Goal: Complete application form: Complete application form

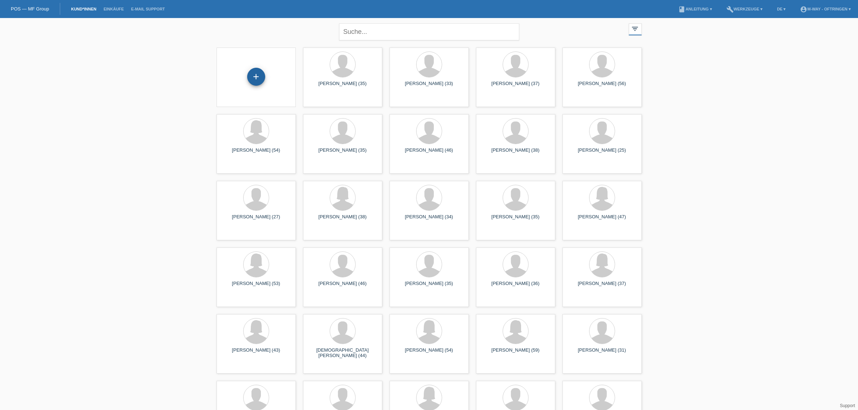
click at [254, 76] on div "+" at bounding box center [256, 77] width 18 height 18
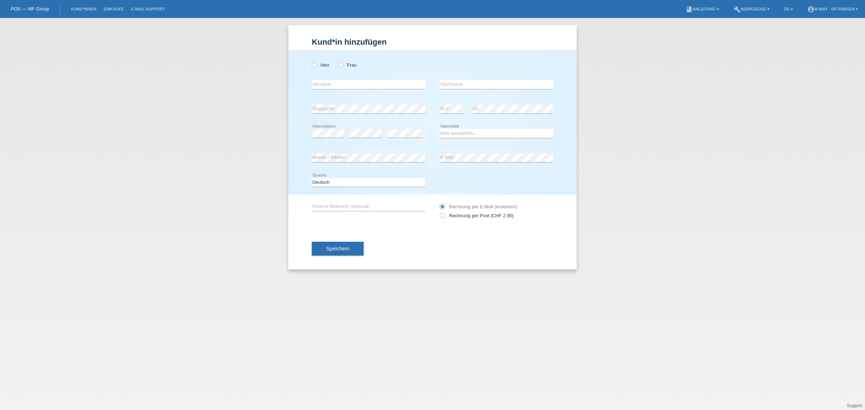
click at [314, 68] on div "Herr Frau" at bounding box center [369, 65] width 114 height 15
click at [311, 61] on icon at bounding box center [311, 61] width 0 height 0
click at [315, 66] on input "Herr" at bounding box center [314, 64] width 5 height 5
radio input "true"
click at [324, 87] on input "text" at bounding box center [369, 84] width 114 height 9
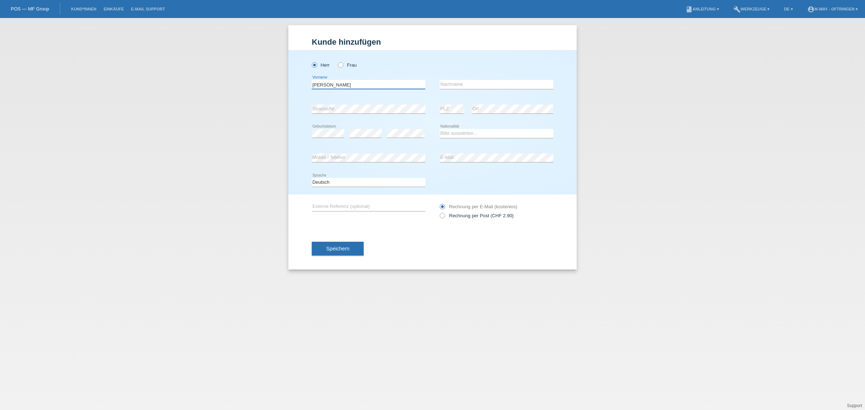
type input "[PERSON_NAME]"
click at [501, 85] on input "text" at bounding box center [497, 84] width 114 height 9
type input "Nobs"
click at [469, 133] on select "Bitte auswählen... Schweiz Deutschland Liechtenstein Österreich ------------ Af…" at bounding box center [497, 133] width 114 height 9
select select "CH"
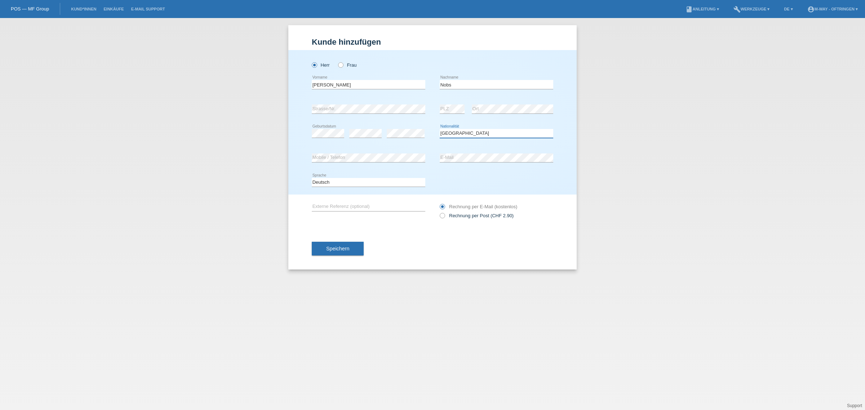
click at [440, 129] on select "Bitte auswählen... Schweiz Deutschland Liechtenstein Österreich ------------ Af…" at bounding box center [497, 133] width 114 height 9
click at [333, 244] on button "Speichern" at bounding box center [338, 249] width 52 height 14
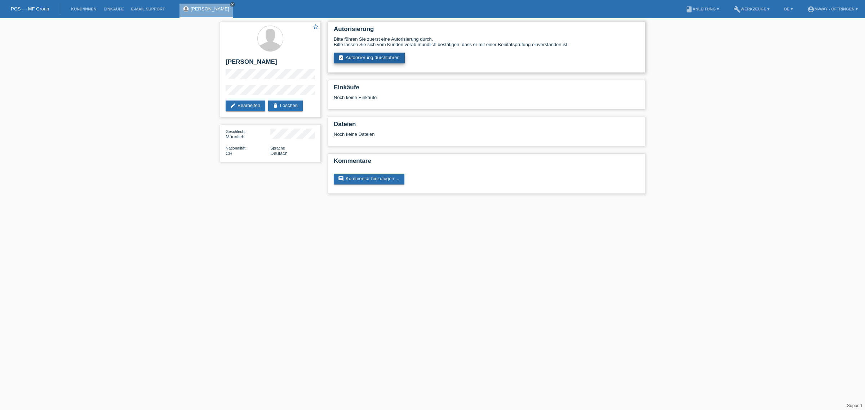
click at [369, 55] on link "assignment_turned_in Autorisierung durchführen" at bounding box center [369, 58] width 71 height 11
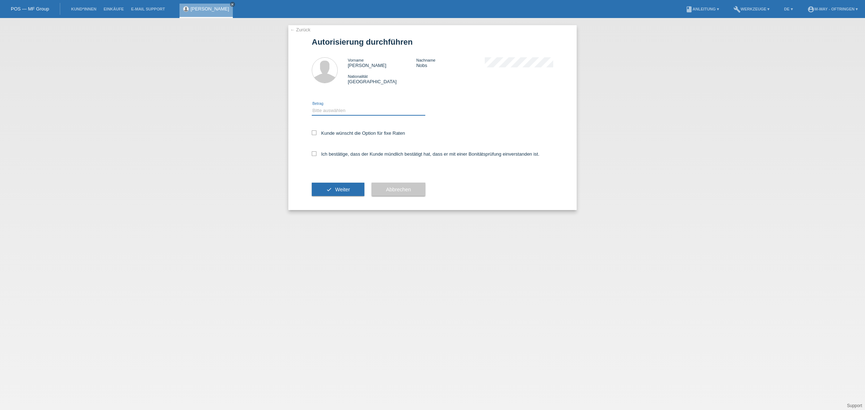
click at [355, 107] on select "Bitte auswählen CHF 1.00 - CHF 499.00 CHF 500.00 - CHF 1'999.00 CHF 2'000.00 - …" at bounding box center [369, 110] width 114 height 9
select select "3"
click at [312, 106] on select "Bitte auswählen CHF 1.00 - CHF 499.00 CHF 500.00 - CHF 1'999.00 CHF 2'000.00 - …" at bounding box center [369, 110] width 114 height 9
click at [315, 131] on icon at bounding box center [314, 132] width 5 height 5
click at [315, 131] on input "Kunde wünscht die Option für fixe Raten" at bounding box center [314, 132] width 5 height 5
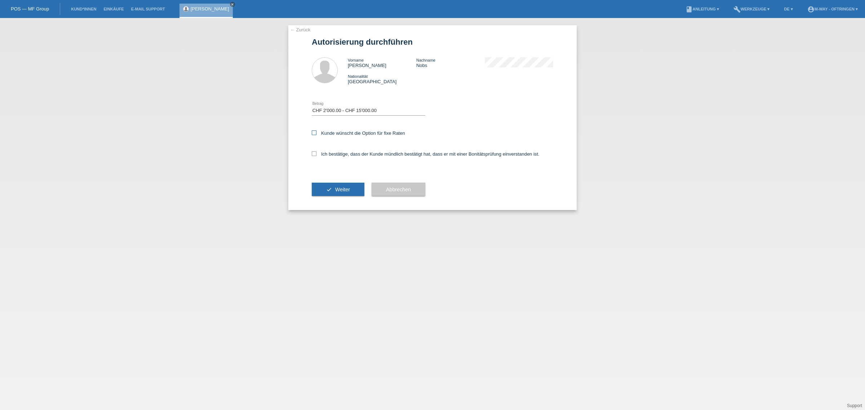
checkbox input "true"
click at [314, 152] on icon at bounding box center [314, 153] width 5 height 5
click at [314, 152] on input "Ich bestätige, dass der Kunde mündlich bestätigt hat, dass er mit einer Bonität…" at bounding box center [314, 153] width 5 height 5
checkbox input "true"
click at [318, 190] on button "check Weiter" at bounding box center [338, 190] width 53 height 14
